Goal: Task Accomplishment & Management: Use online tool/utility

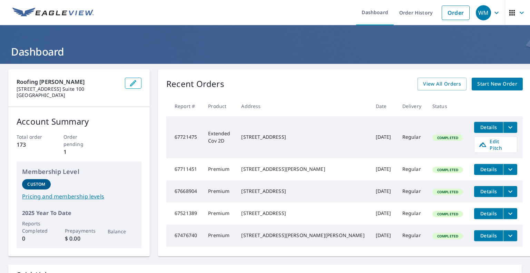
click at [478, 127] on span "Details" at bounding box center [488, 127] width 21 height 7
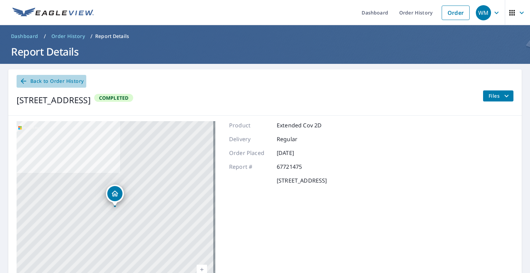
click at [40, 78] on span "Back to Order History" at bounding box center [51, 81] width 64 height 9
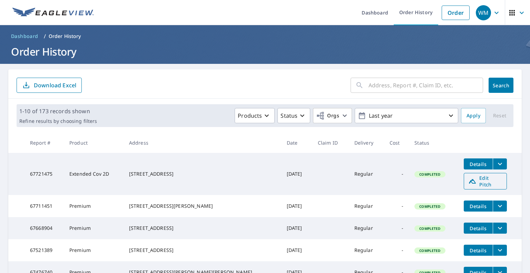
click at [474, 179] on span "Edit Pitch" at bounding box center [485, 181] width 34 height 13
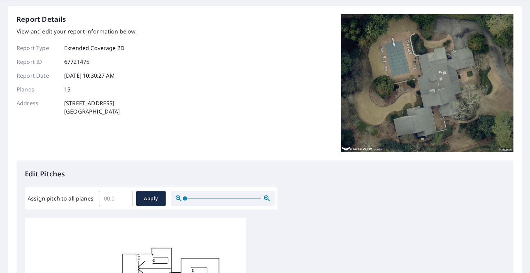
scroll to position [104, 0]
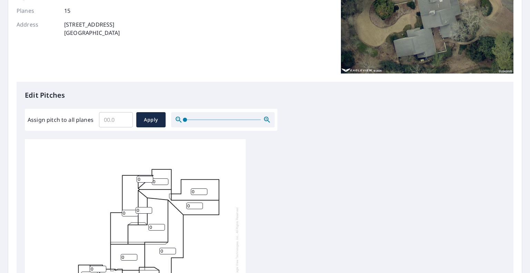
click at [108, 115] on input "Assign pitch to all planes" at bounding box center [116, 119] width 34 height 19
type input "7"
click at [150, 118] on span "Apply" at bounding box center [151, 120] width 18 height 9
type input "7"
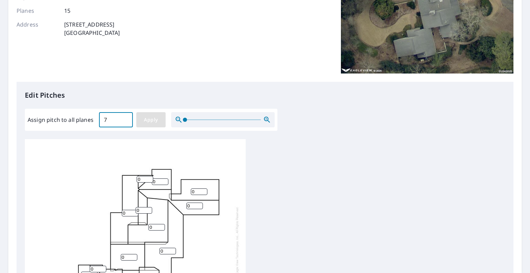
type input "7"
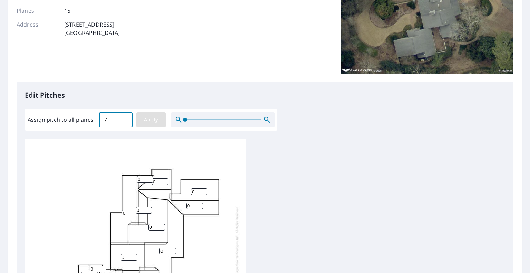
type input "7"
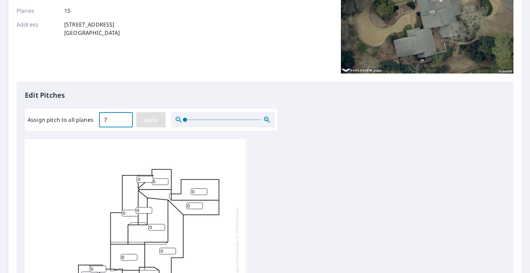
type input "7"
drag, startPoint x: 356, startPoint y: 205, endPoint x: 358, endPoint y: 157, distance: 48.0
click at [358, 157] on div "7 7 7 7 7 7 7 7 7 7 7 7 7 7 7" at bounding box center [265, 247] width 480 height 217
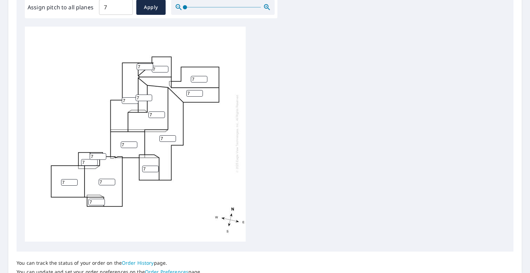
scroll to position [182, 0]
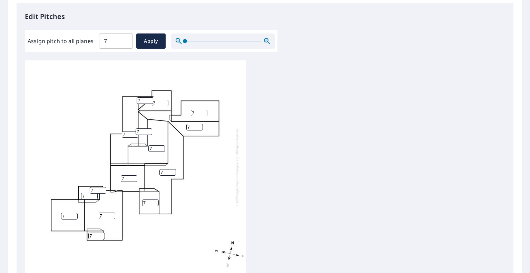
click at [270, 41] on icon "button" at bounding box center [267, 41] width 8 height 8
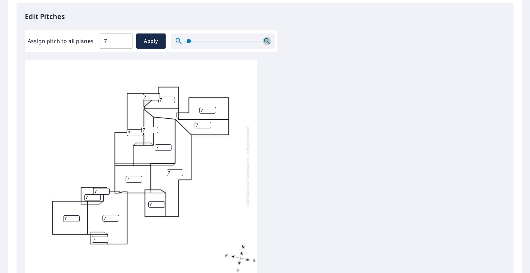
click at [270, 41] on icon "button" at bounding box center [267, 41] width 8 height 8
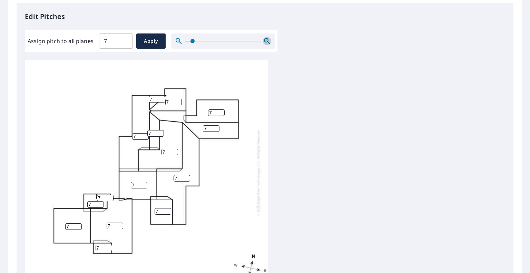
click at [270, 41] on icon "button" at bounding box center [267, 41] width 8 height 8
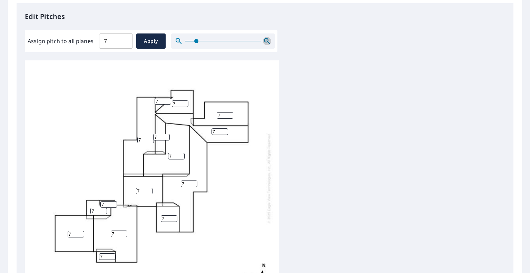
click at [270, 41] on icon "button" at bounding box center [267, 41] width 8 height 8
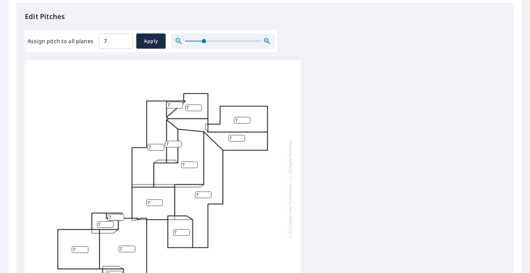
click at [270, 41] on icon "button" at bounding box center [267, 41] width 8 height 8
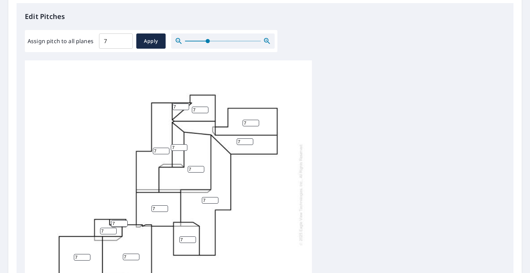
click at [270, 41] on icon "button" at bounding box center [267, 41] width 8 height 8
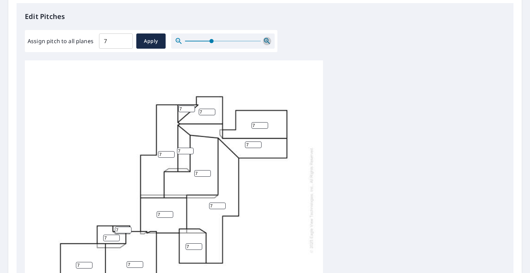
click at [270, 41] on icon "button" at bounding box center [267, 41] width 8 height 8
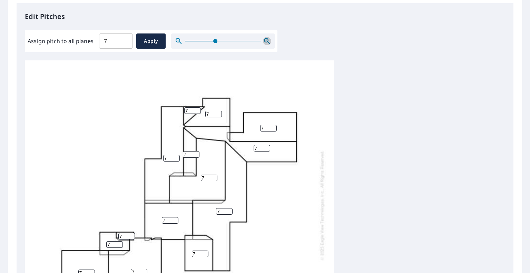
click at [270, 41] on icon "button" at bounding box center [267, 41] width 8 height 8
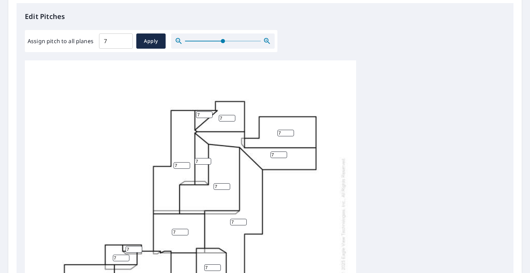
click at [270, 41] on icon "button" at bounding box center [267, 41] width 8 height 8
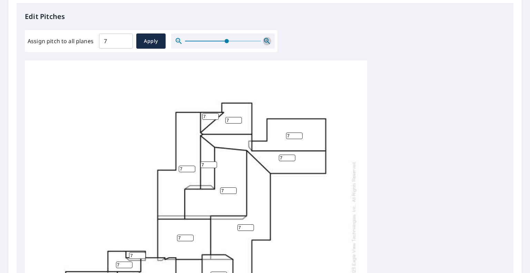
click at [270, 41] on icon "button" at bounding box center [267, 41] width 8 height 8
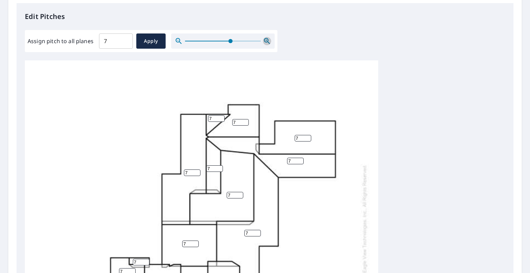
click at [270, 41] on icon "button" at bounding box center [267, 41] width 8 height 8
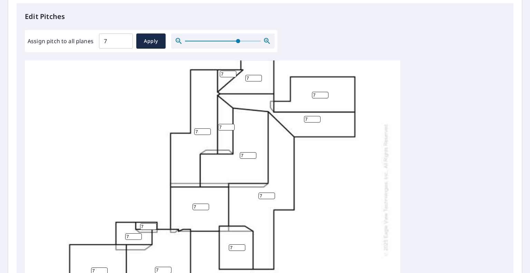
scroll to position [54, 0]
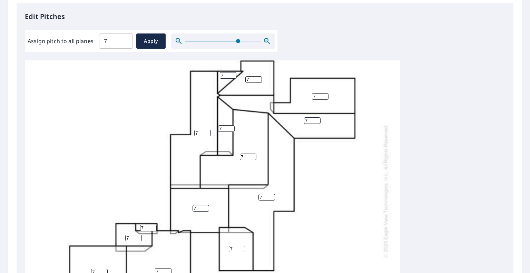
click at [247, 154] on input "7" at bounding box center [248, 157] width 17 height 7
click at [252, 158] on input "6" at bounding box center [248, 157] width 17 height 7
click at [252, 158] on input "5" at bounding box center [248, 157] width 17 height 7
click at [252, 158] on input "4" at bounding box center [248, 157] width 17 height 7
click at [252, 158] on input "3" at bounding box center [248, 157] width 17 height 7
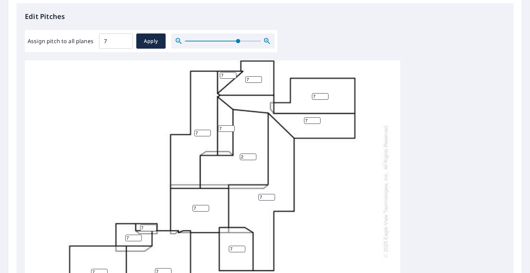
click at [252, 158] on input "2" at bounding box center [248, 157] width 17 height 7
click at [252, 158] on input "1" at bounding box center [248, 157] width 17 height 7
click at [149, 42] on span "Apply" at bounding box center [151, 41] width 18 height 9
click at [251, 157] on input "6" at bounding box center [248, 157] width 17 height 7
click at [251, 157] on input "5" at bounding box center [248, 157] width 17 height 7
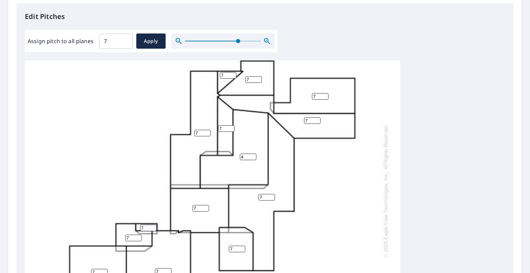
click at [251, 157] on input "4" at bounding box center [248, 157] width 17 height 7
click at [251, 157] on input "3" at bounding box center [248, 157] width 17 height 7
click at [251, 157] on input "2" at bounding box center [248, 157] width 17 height 7
type input "1"
click at [251, 157] on input "1" at bounding box center [248, 157] width 17 height 7
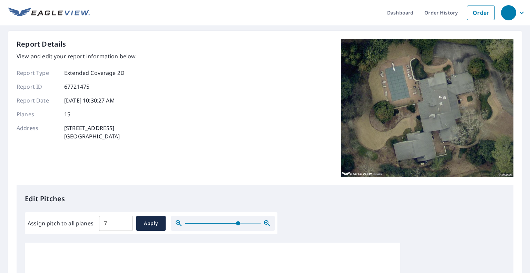
scroll to position [273, 0]
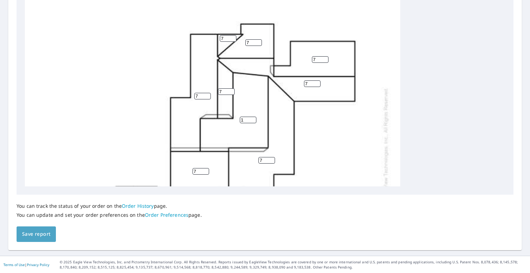
click at [43, 233] on span "Save report" at bounding box center [36, 234] width 28 height 9
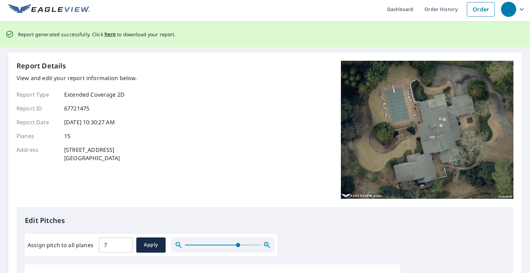
scroll to position [0, 0]
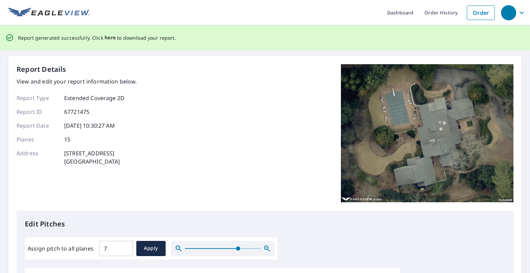
click at [105, 40] on span "here" at bounding box center [110, 37] width 11 height 9
